Goal: Task Accomplishment & Management: Use online tool/utility

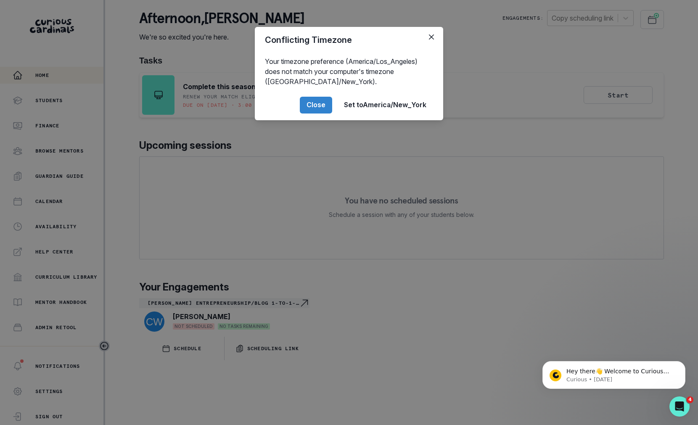
click at [230, 242] on div "Conflicting Timezone Your timezone preference (America/Los_Angeles) does not ma…" at bounding box center [349, 212] width 698 height 425
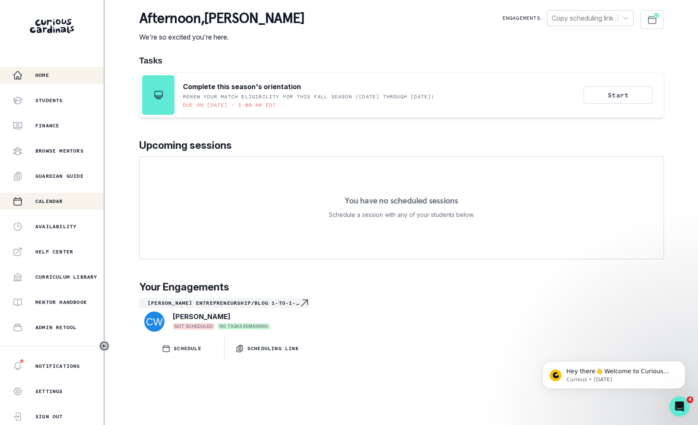
scroll to position [91, 0]
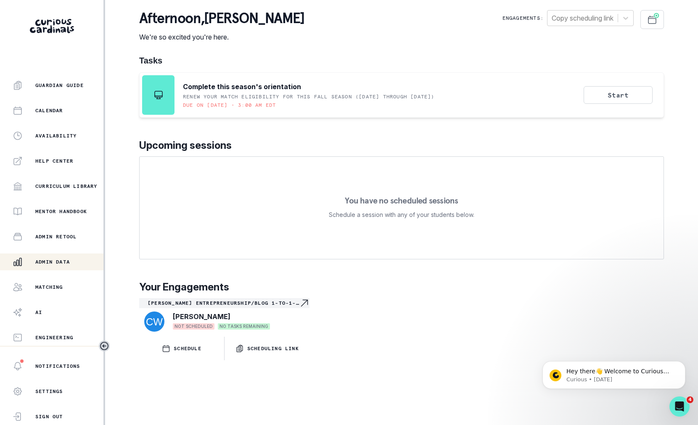
click at [54, 262] on p "Admin Data" at bounding box center [52, 262] width 34 height 7
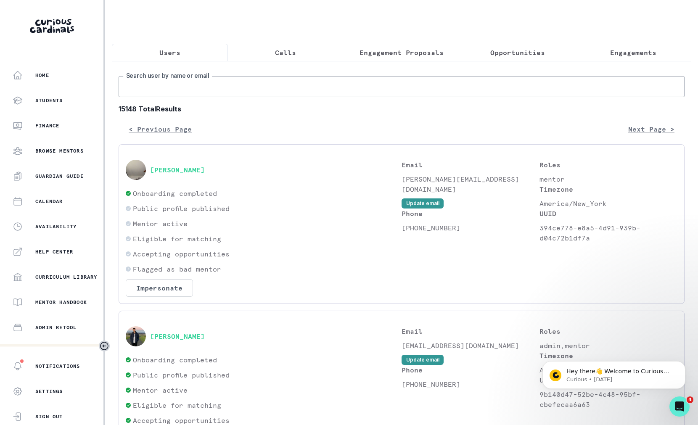
click at [213, 76] on input "Search user by name or email" at bounding box center [402, 86] width 566 height 21
paste input "[PERSON_NAME]"
type input "[PERSON_NAME]"
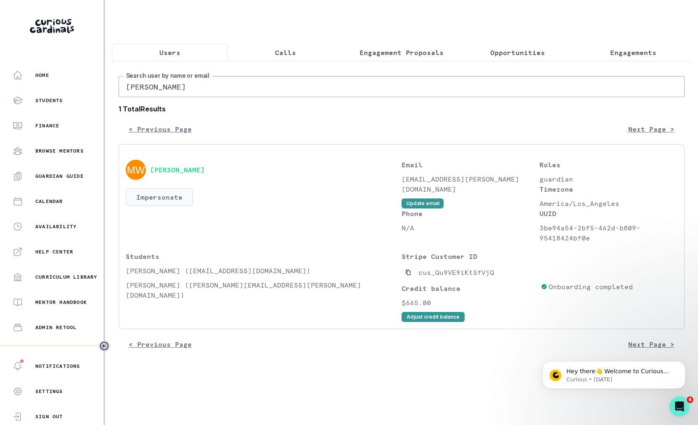
click at [162, 194] on button "Impersonate" at bounding box center [159, 197] width 67 height 18
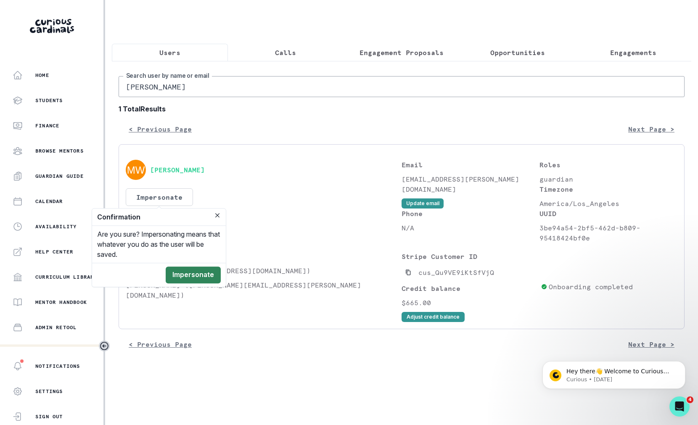
click at [200, 280] on button "Impersonate" at bounding box center [193, 275] width 55 height 17
